Goal: Transaction & Acquisition: Obtain resource

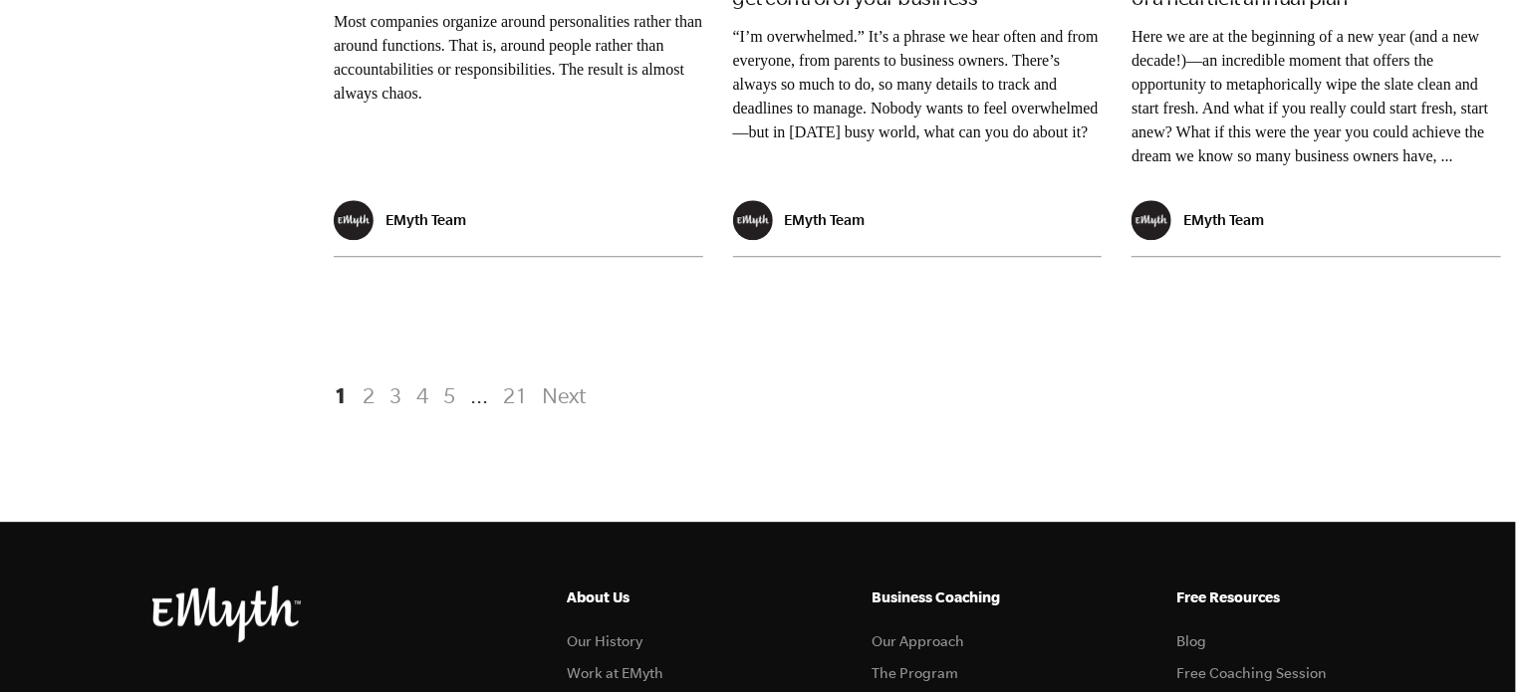
scroll to position [4171, 0]
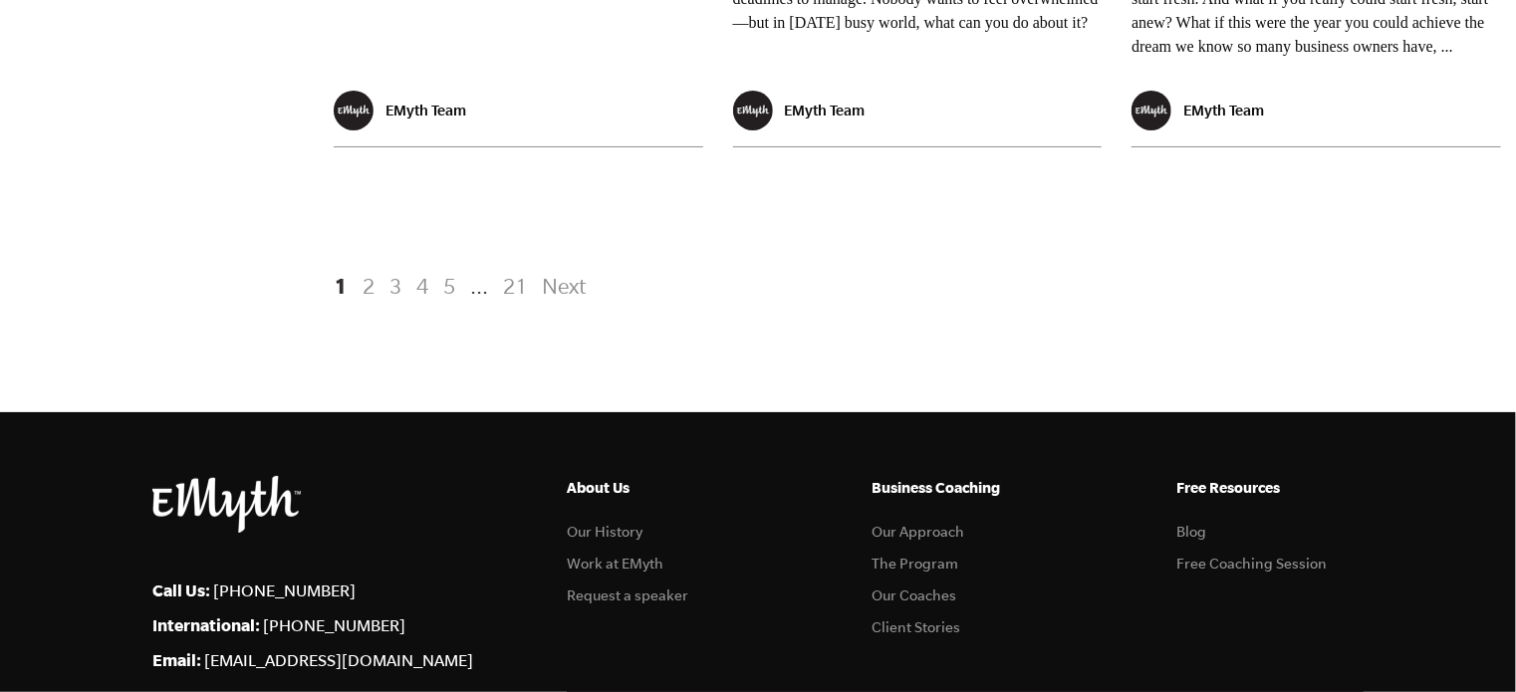
click at [366, 304] on link "2" at bounding box center [369, 286] width 24 height 36
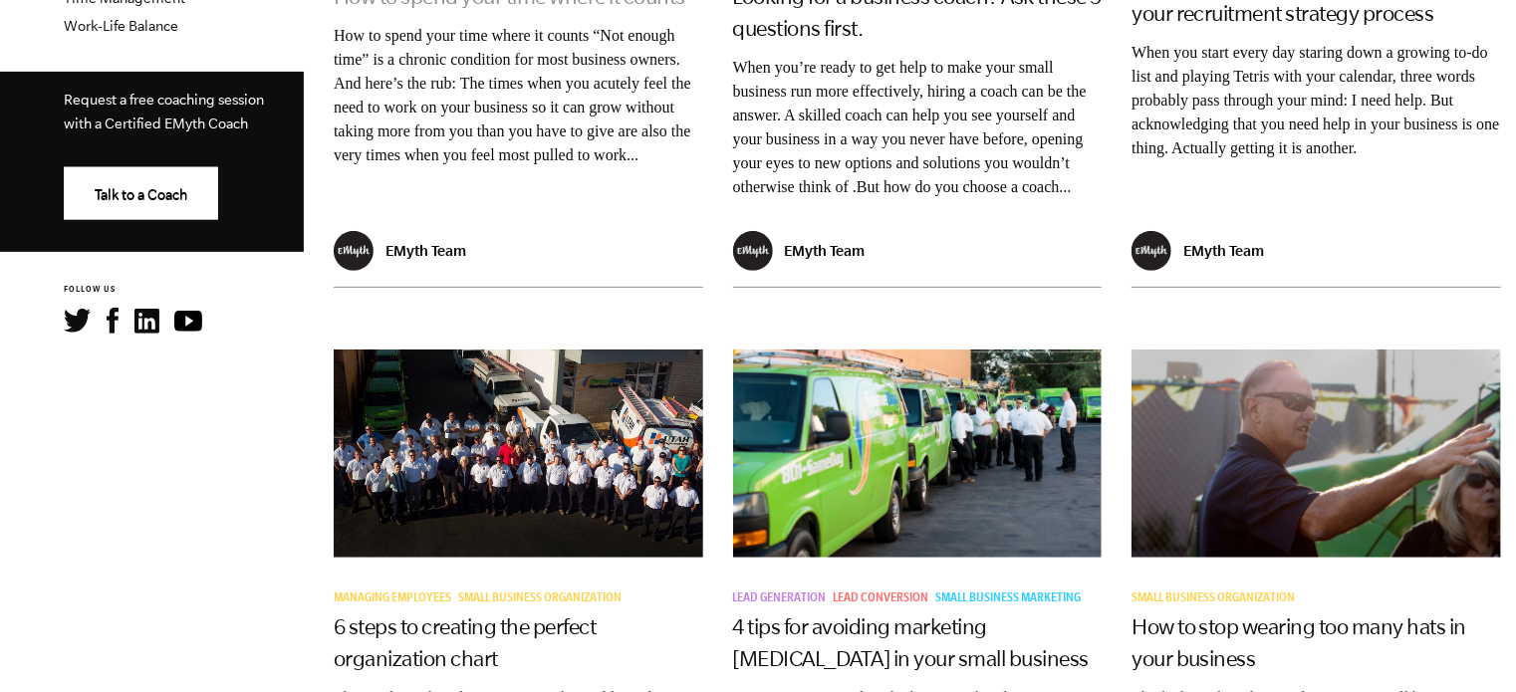
scroll to position [981, 0]
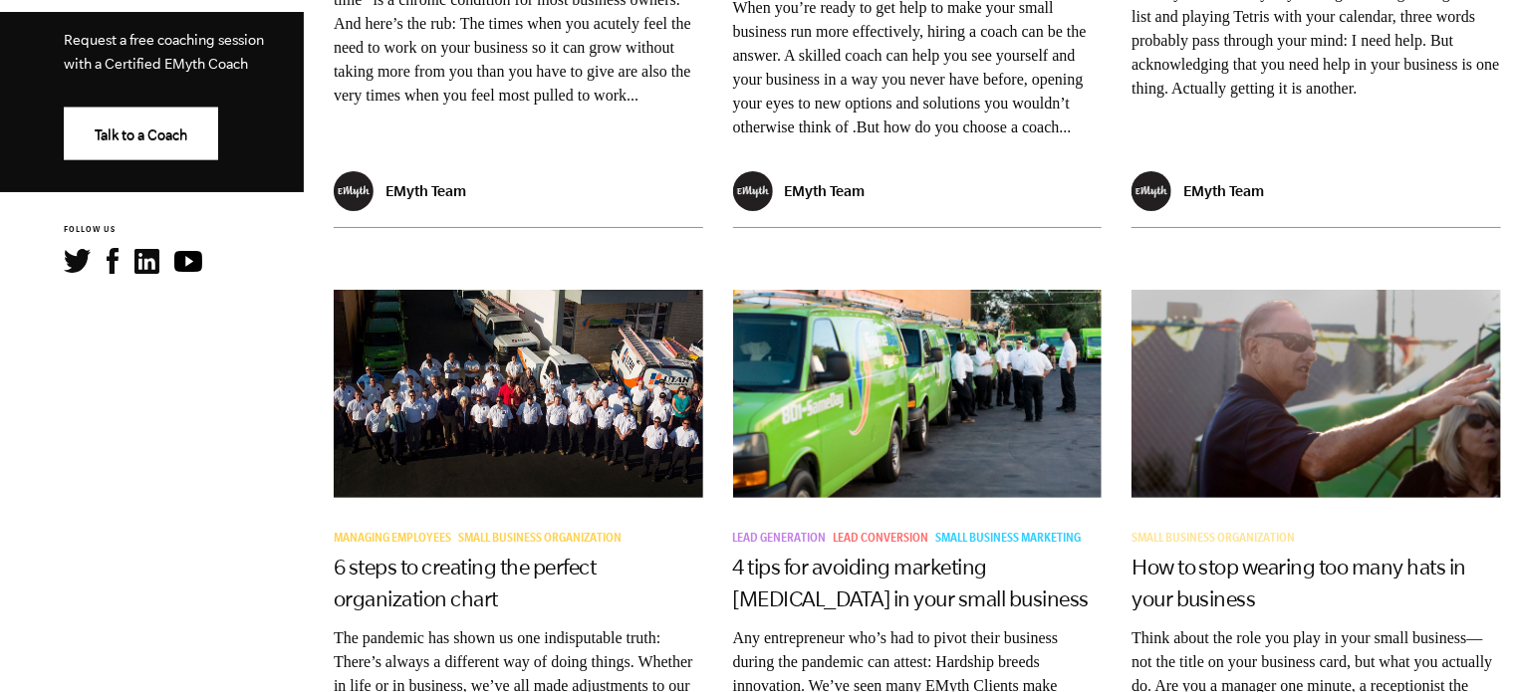
click at [1176, 533] on span "Small Business Organization" at bounding box center [1212, 540] width 163 height 14
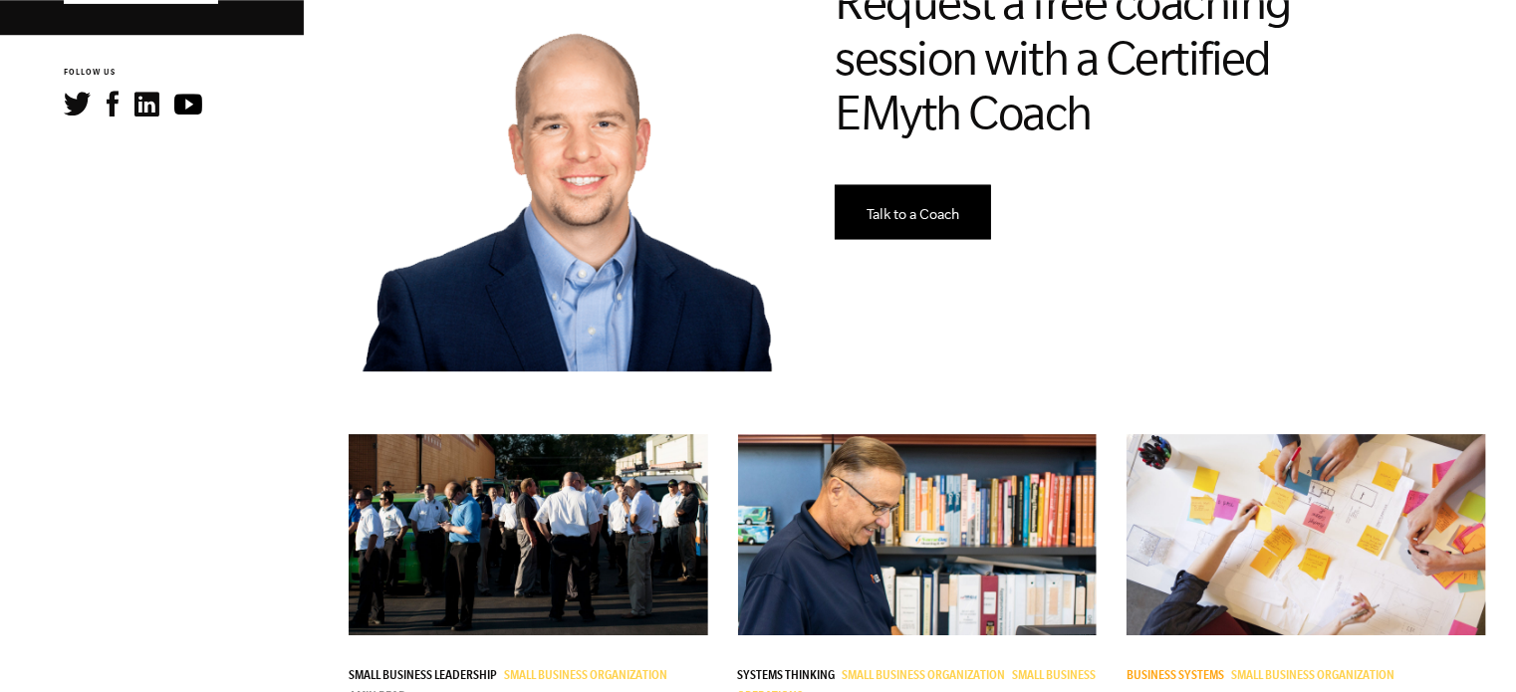
scroll to position [1227, 0]
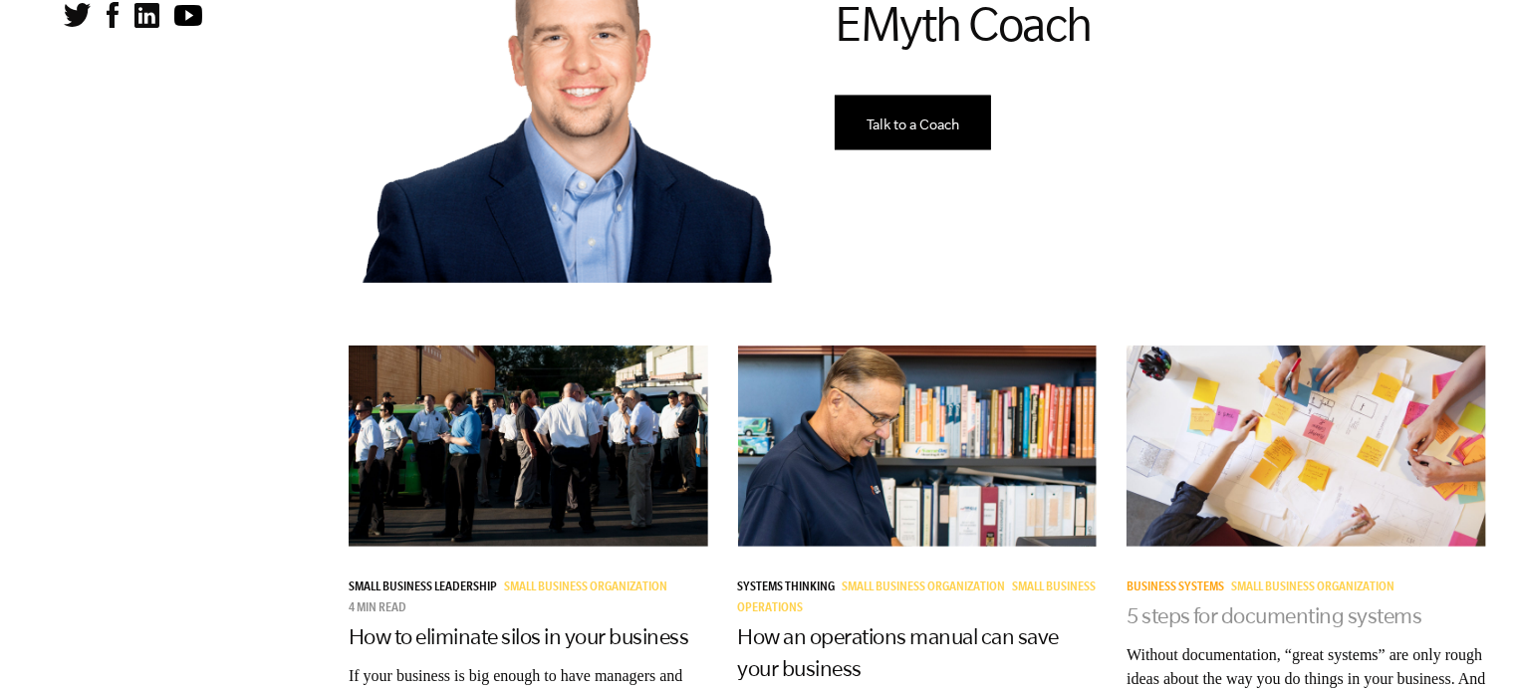
click at [1210, 603] on link "5 steps for documenting systems" at bounding box center [1274, 615] width 296 height 24
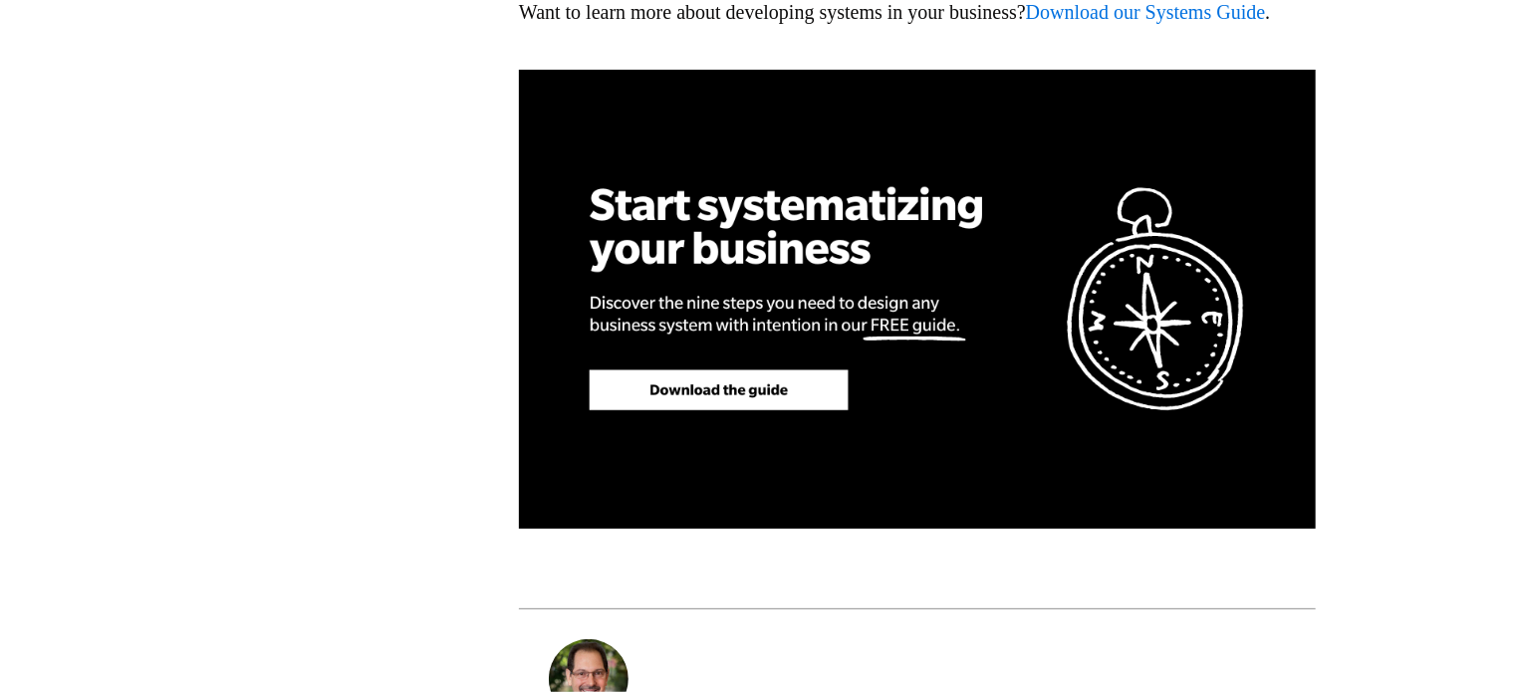
scroll to position [5397, 0]
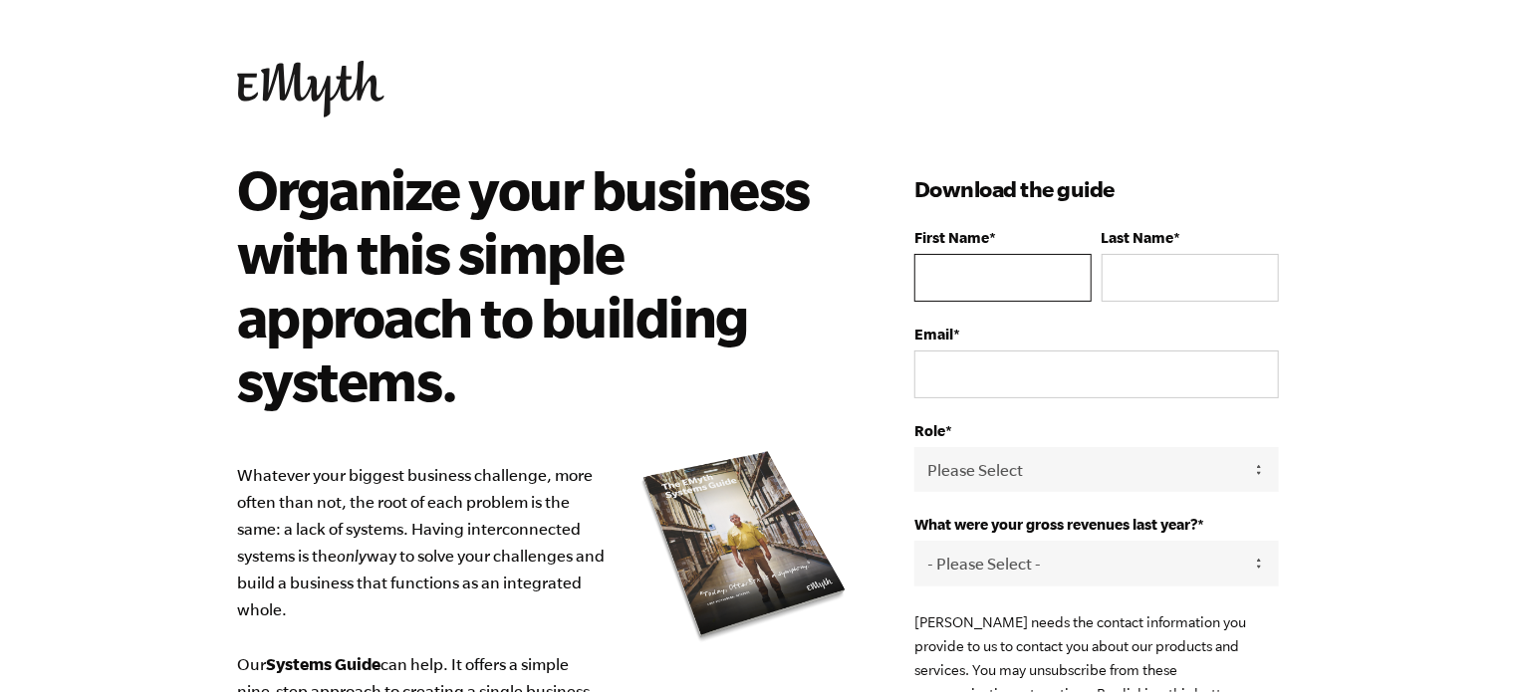
click at [953, 293] on input "First Name *" at bounding box center [1002, 278] width 177 height 48
type input "[PERSON_NAME]"
type input "[EMAIL_ADDRESS][DOMAIN_NAME]"
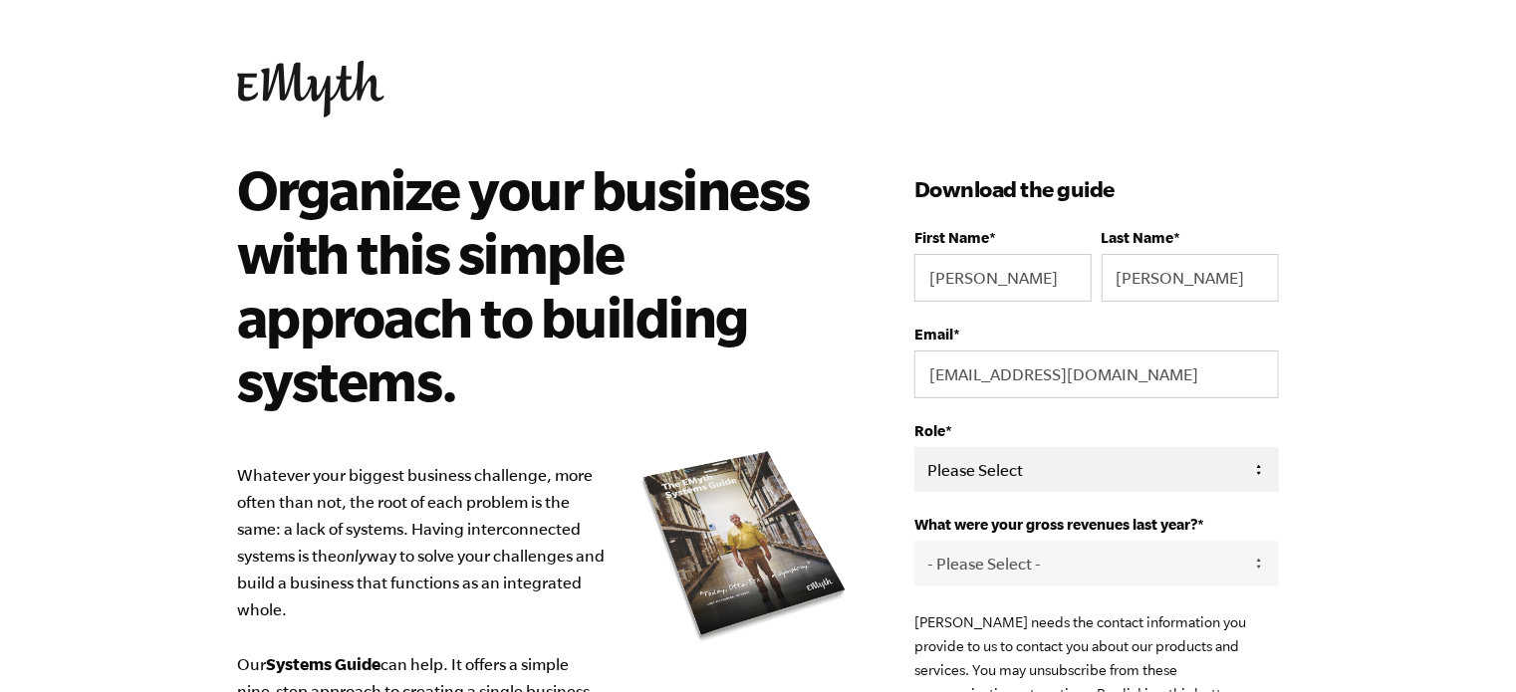
click at [914, 447] on select "Please Select Owner Partner / Co-Owner Executive Employee / Other" at bounding box center [1096, 469] width 364 height 45
select select "Owner"
click option "Owner" at bounding box center [0, 0] width 0 height 0
click at [914, 541] on select "- Please Select - 0-75K 76-150K 151-275K 276-500K 501-750K 751-1M 1-2.5M 2.5-5M…" at bounding box center [1096, 563] width 364 height 45
select select "76-150K"
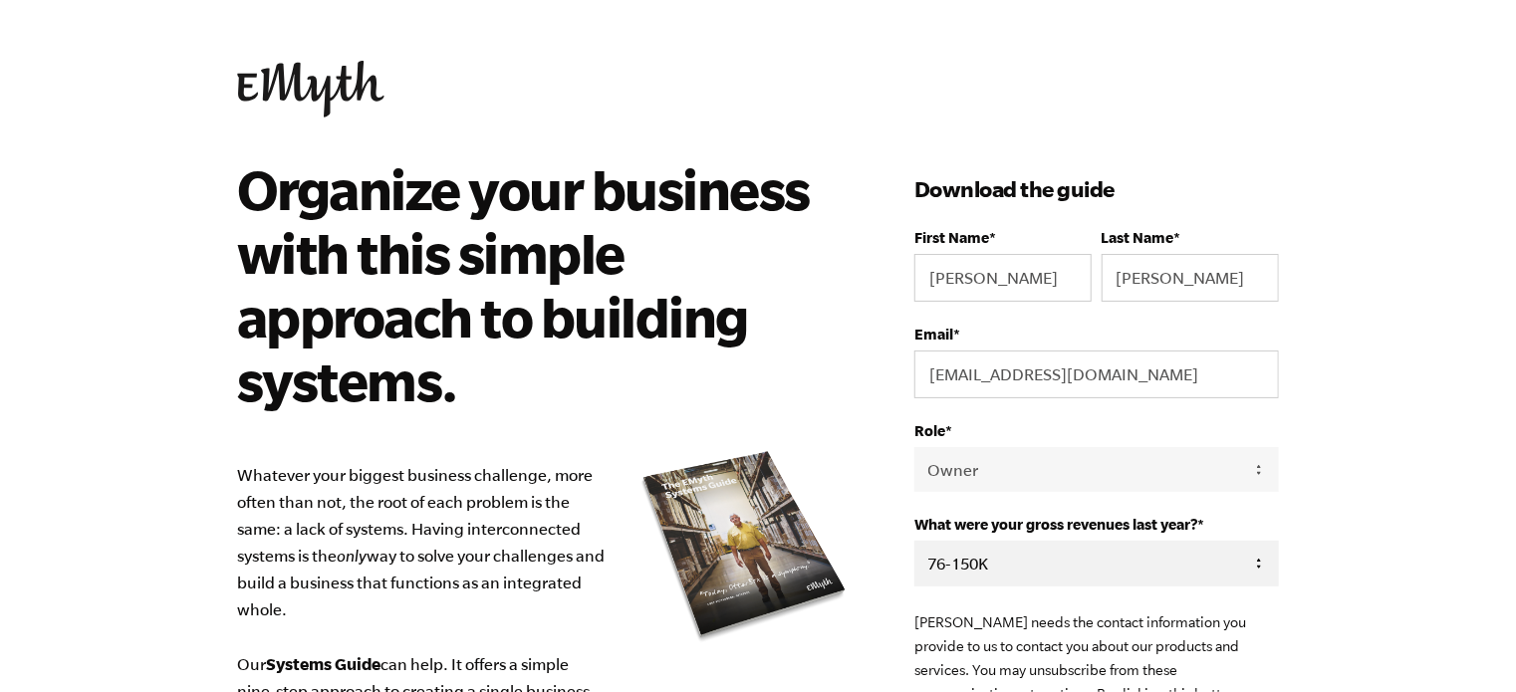
click option "76-150K" at bounding box center [0, 0] width 0 height 0
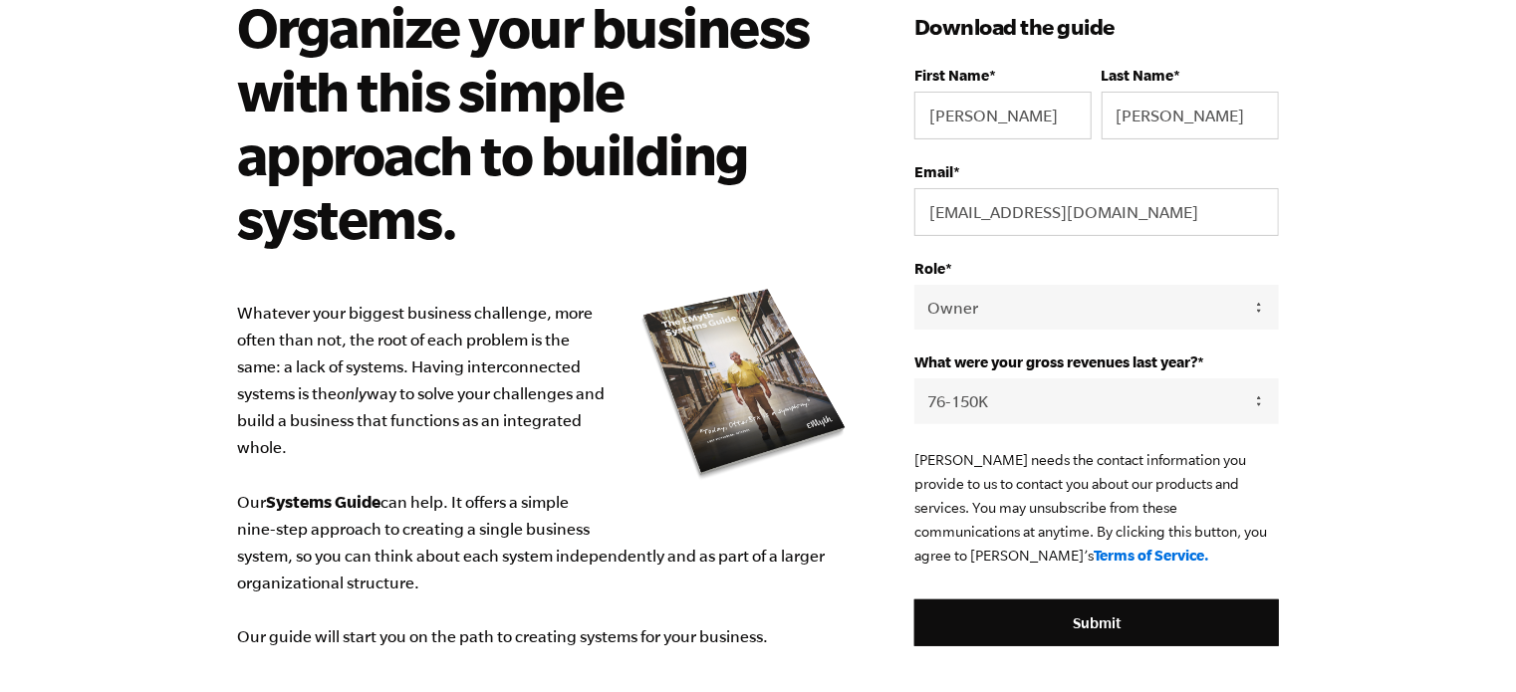
scroll to position [245, 0]
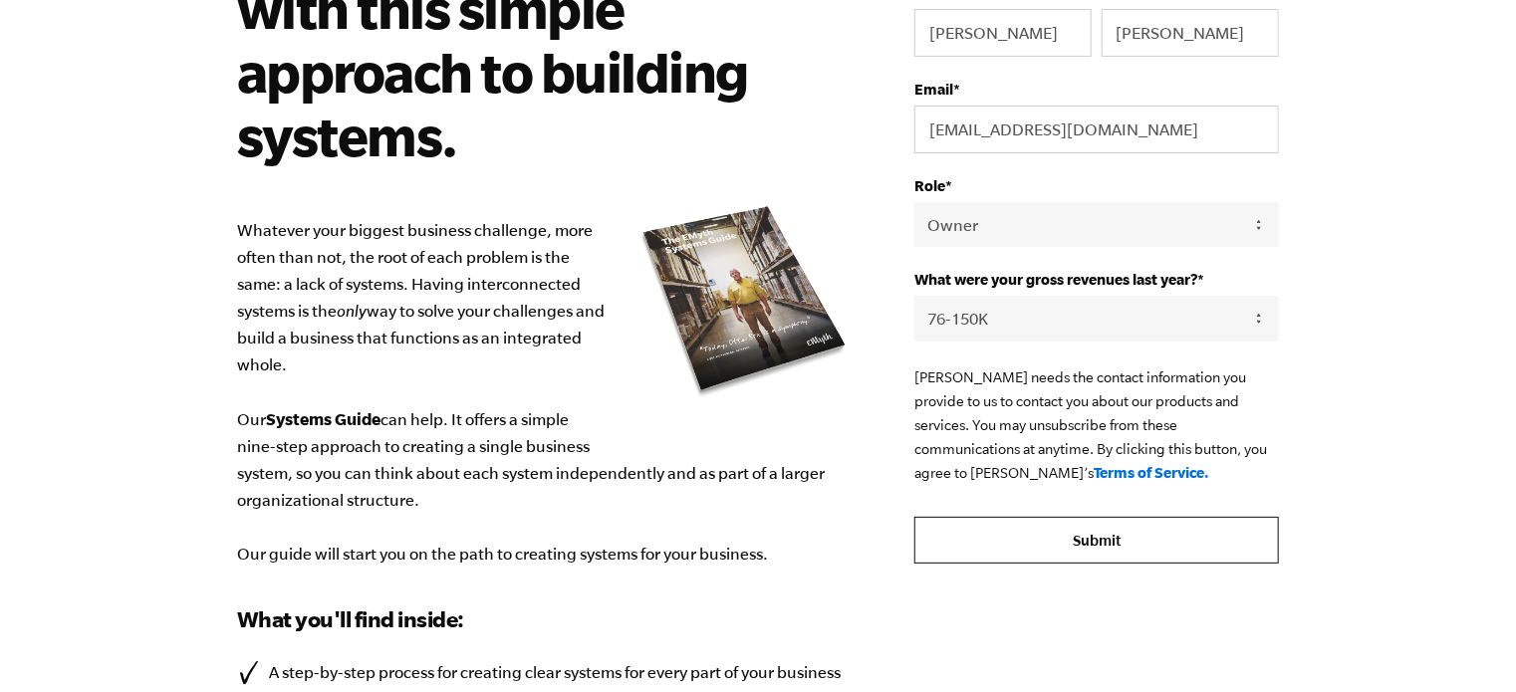
click at [1108, 545] on input "Submit" at bounding box center [1096, 541] width 364 height 48
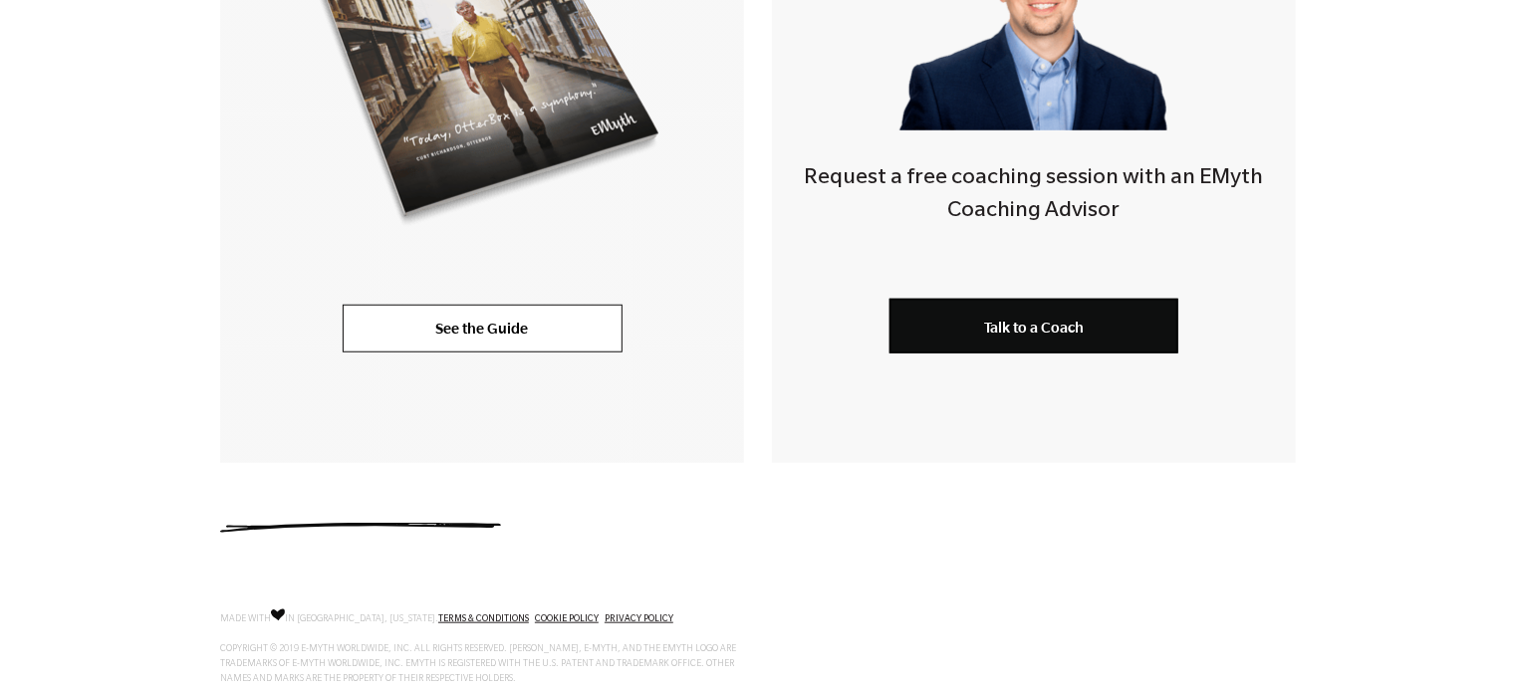
scroll to position [735, 0]
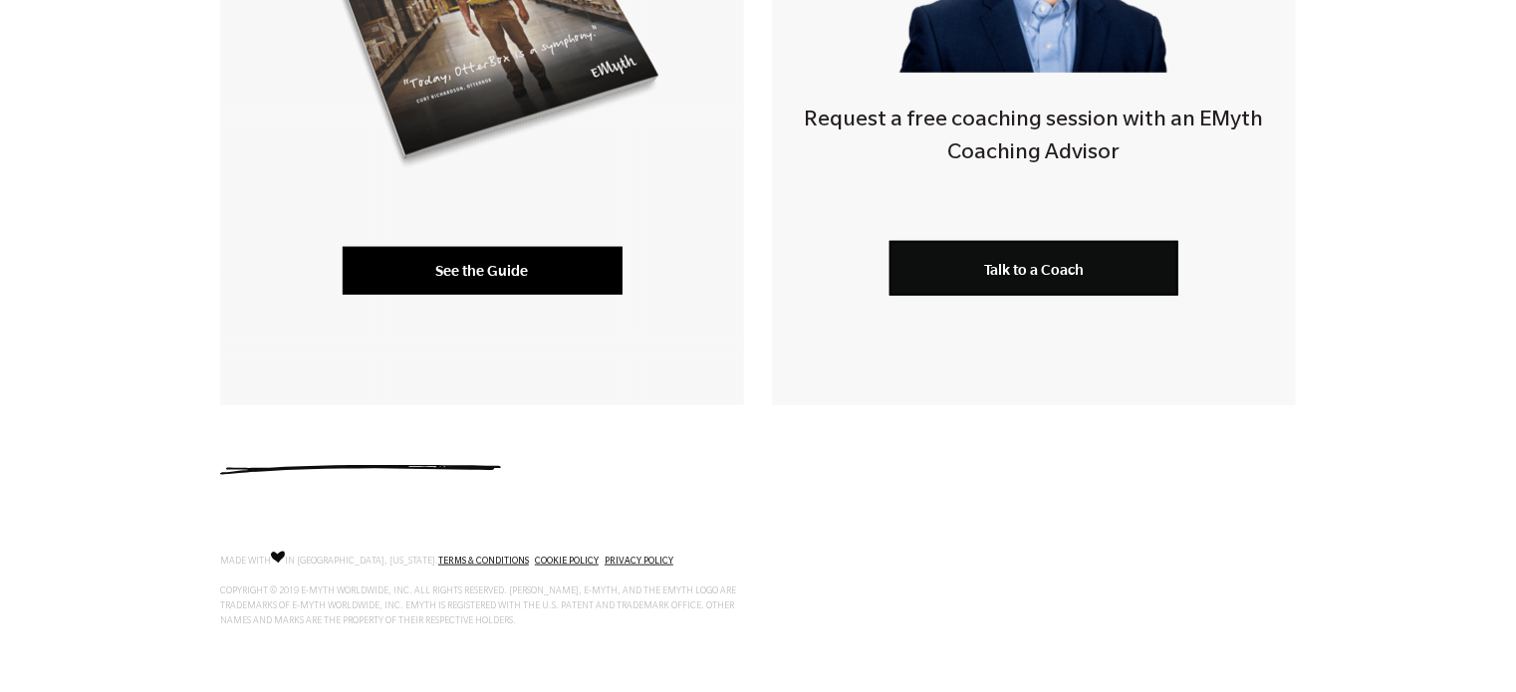
click at [527, 274] on link "See the Guide" at bounding box center [483, 271] width 280 height 48
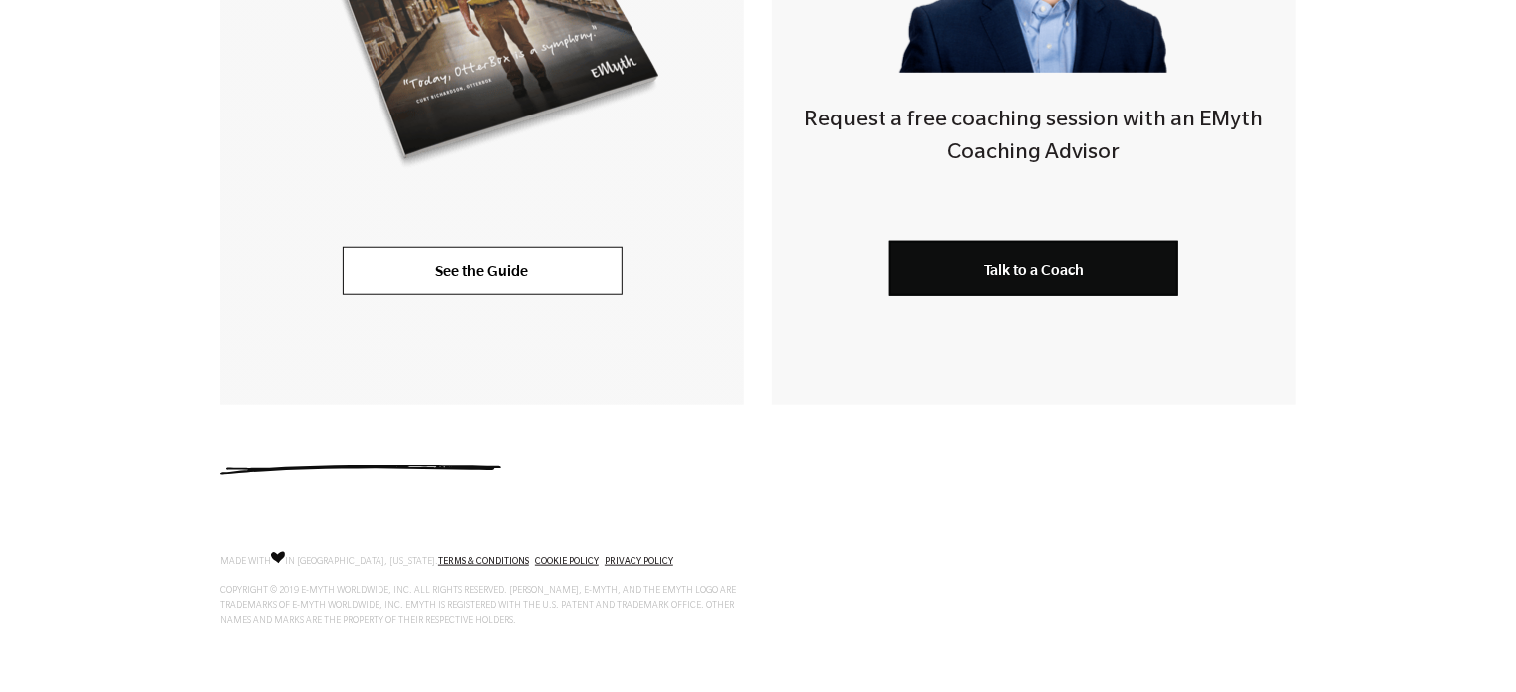
scroll to position [0, 0]
